Goal: Consume media (video, audio): Consume media (video, audio)

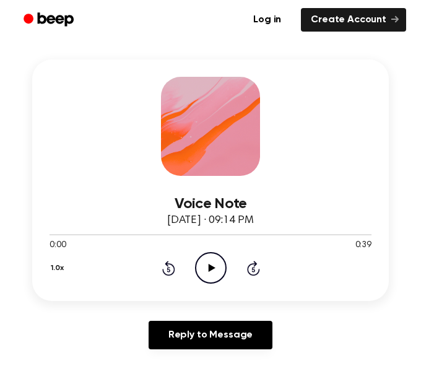
scroll to position [162, 0]
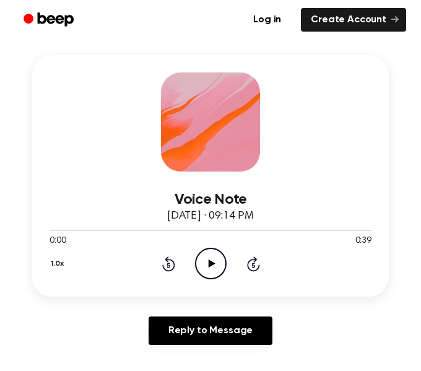
click at [203, 254] on icon "Play Audio" at bounding box center [211, 264] width 32 height 32
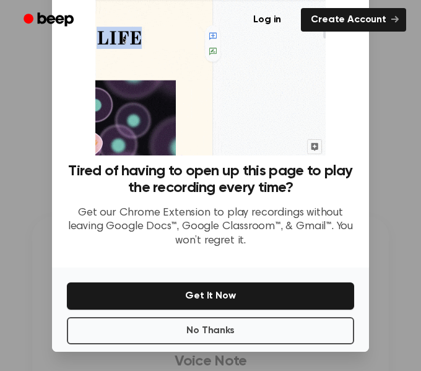
scroll to position [0, 0]
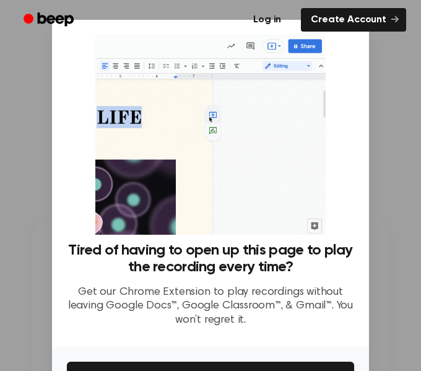
click at [275, 16] on link "Log in" at bounding box center [267, 20] width 53 height 28
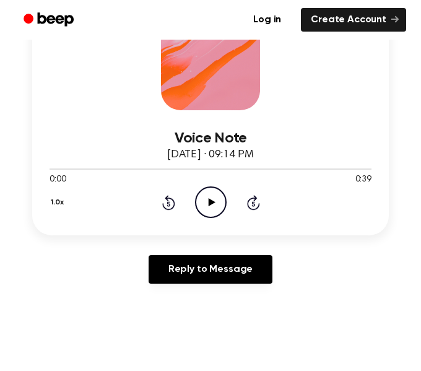
scroll to position [227, 0]
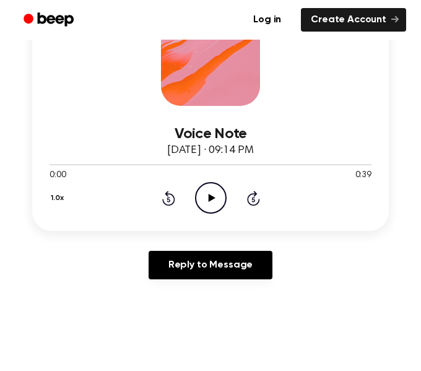
click at [206, 188] on icon "Play Audio" at bounding box center [211, 198] width 32 height 32
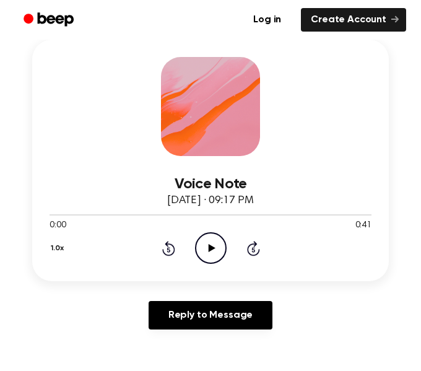
scroll to position [165, 0]
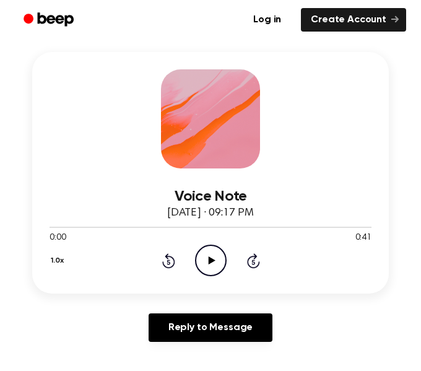
click at [205, 262] on icon "Play Audio" at bounding box center [211, 261] width 32 height 32
